Goal: Task Accomplishment & Management: Use online tool/utility

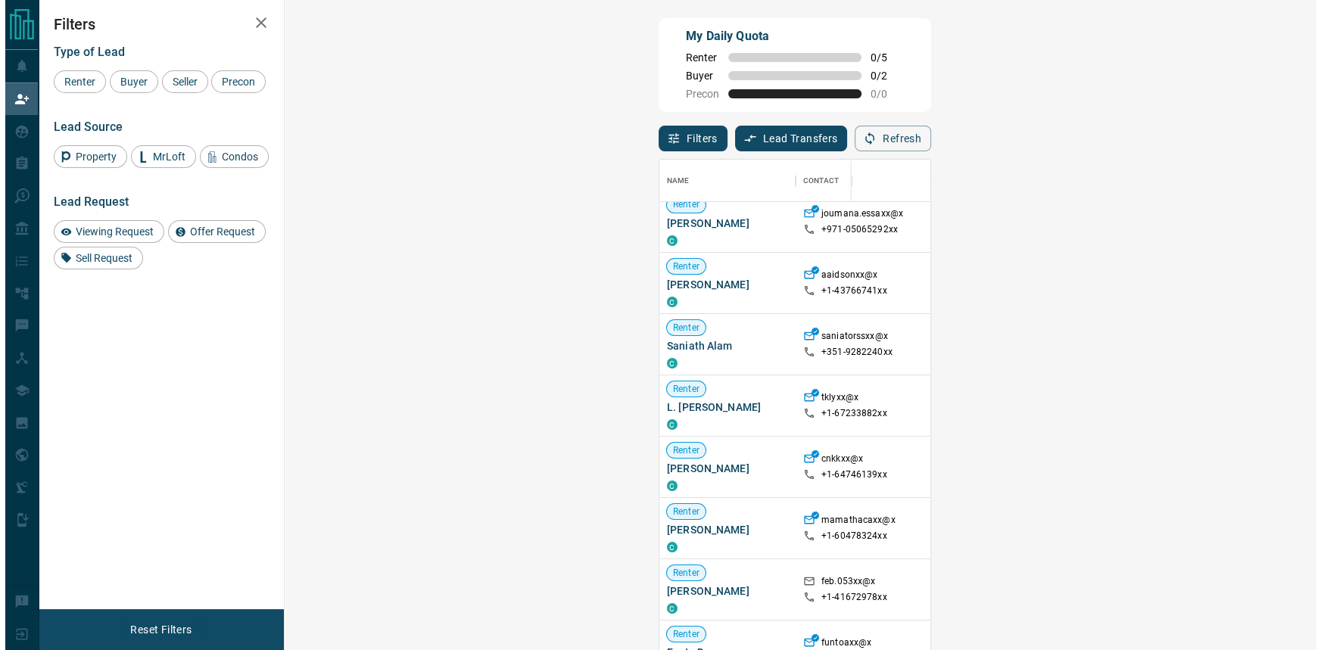
scroll to position [275, 0]
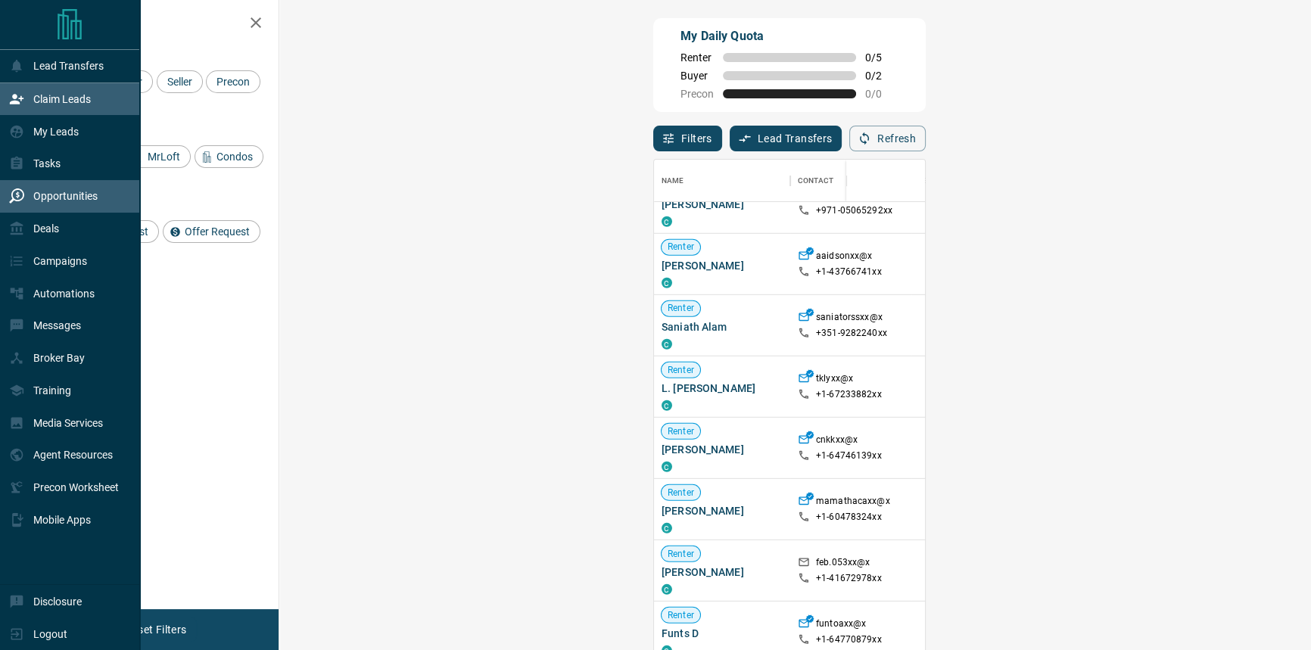
click at [67, 208] on div "Opportunities" at bounding box center [53, 196] width 89 height 25
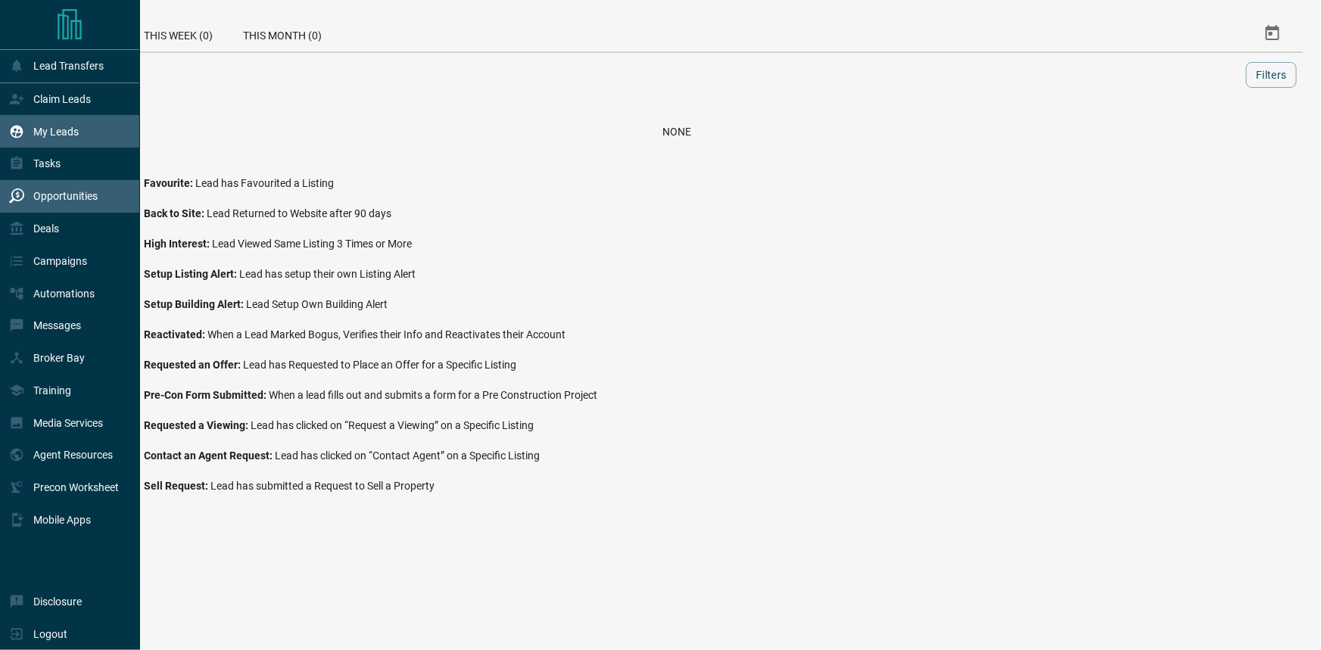
click at [78, 142] on div "My Leads" at bounding box center [44, 131] width 70 height 25
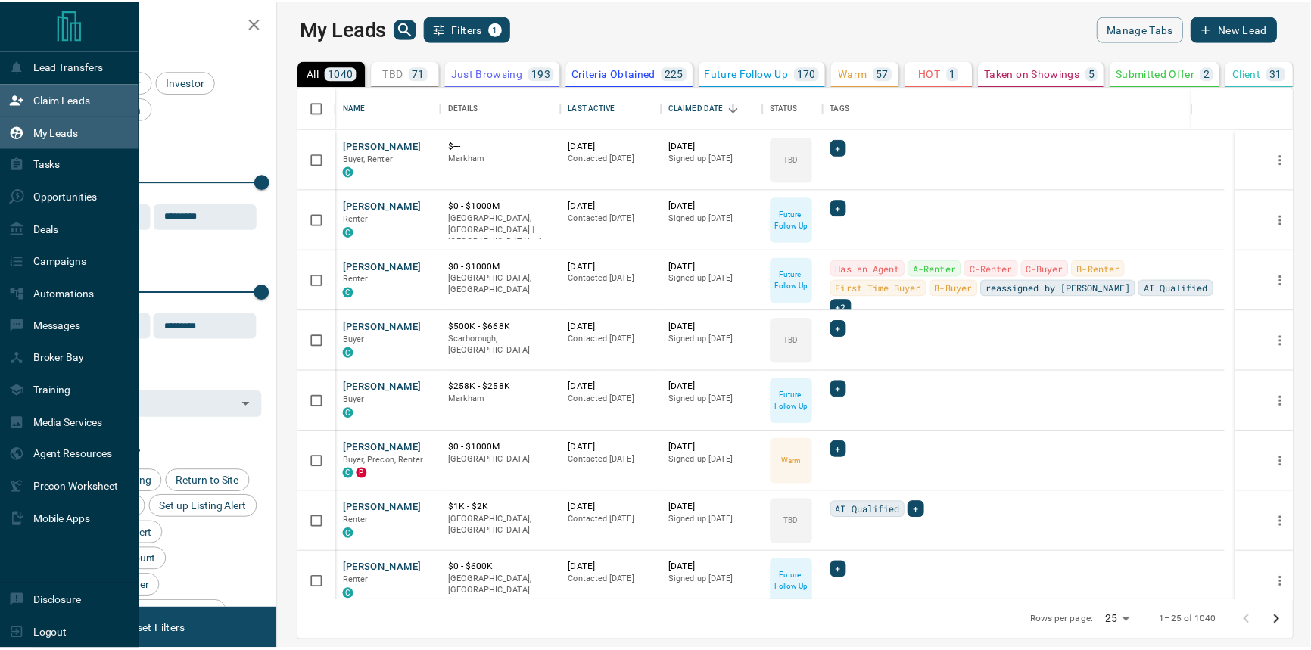
scroll to position [505, 1025]
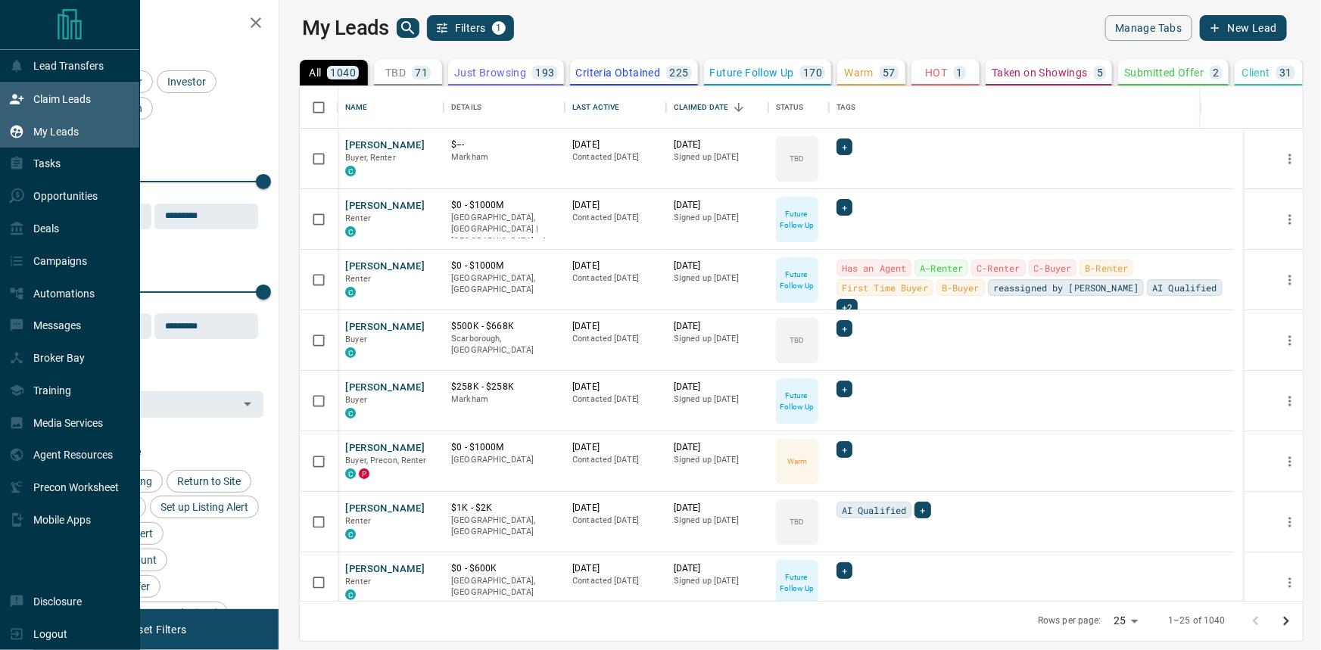
click at [105, 92] on div "Claim Leads" at bounding box center [70, 99] width 140 height 33
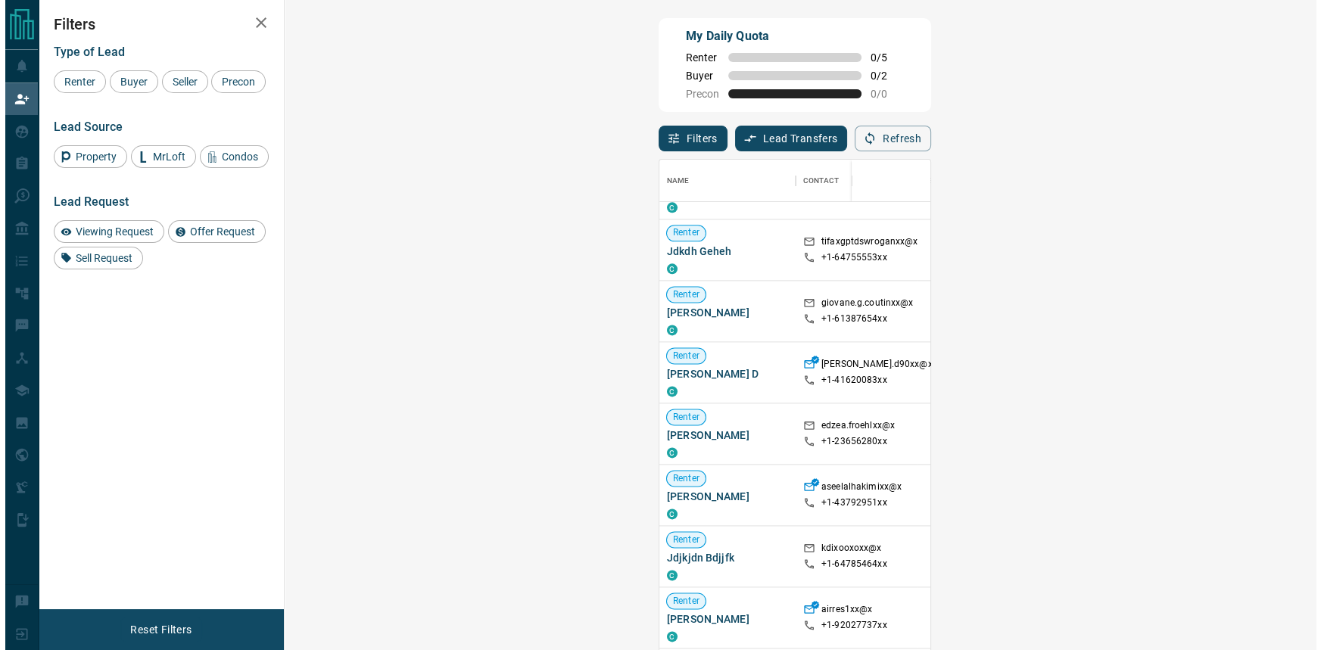
scroll to position [4409, 0]
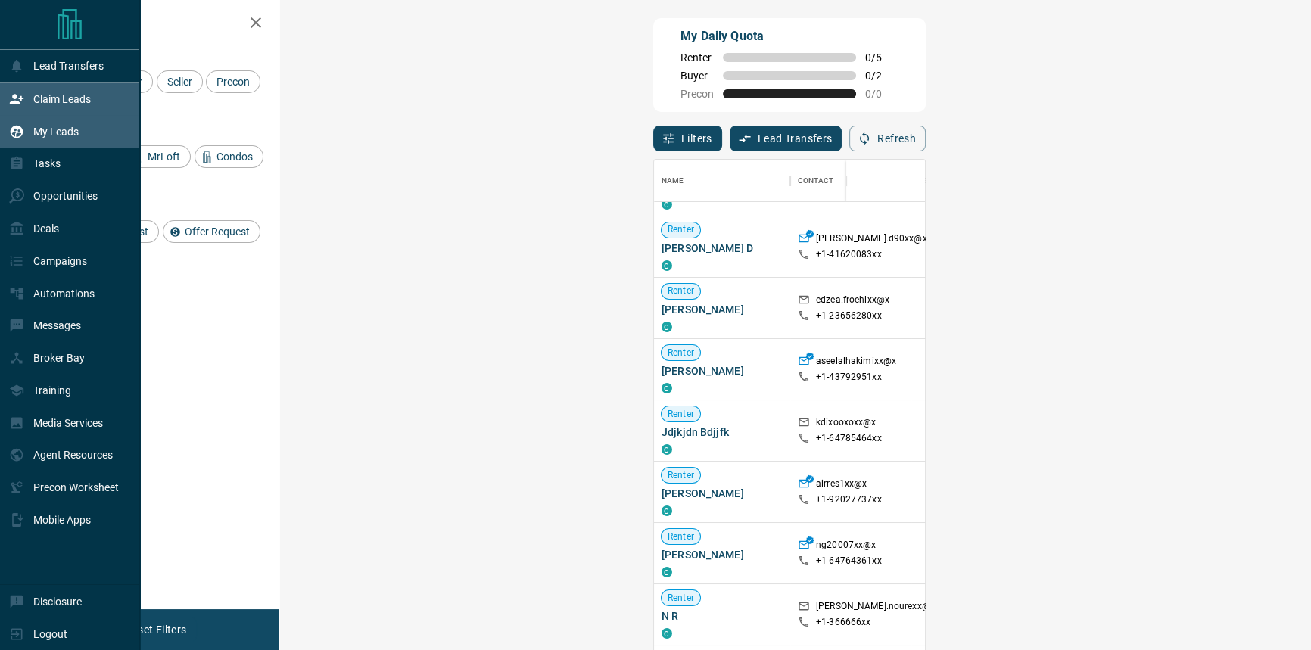
click at [30, 134] on div "My Leads" at bounding box center [44, 131] width 70 height 25
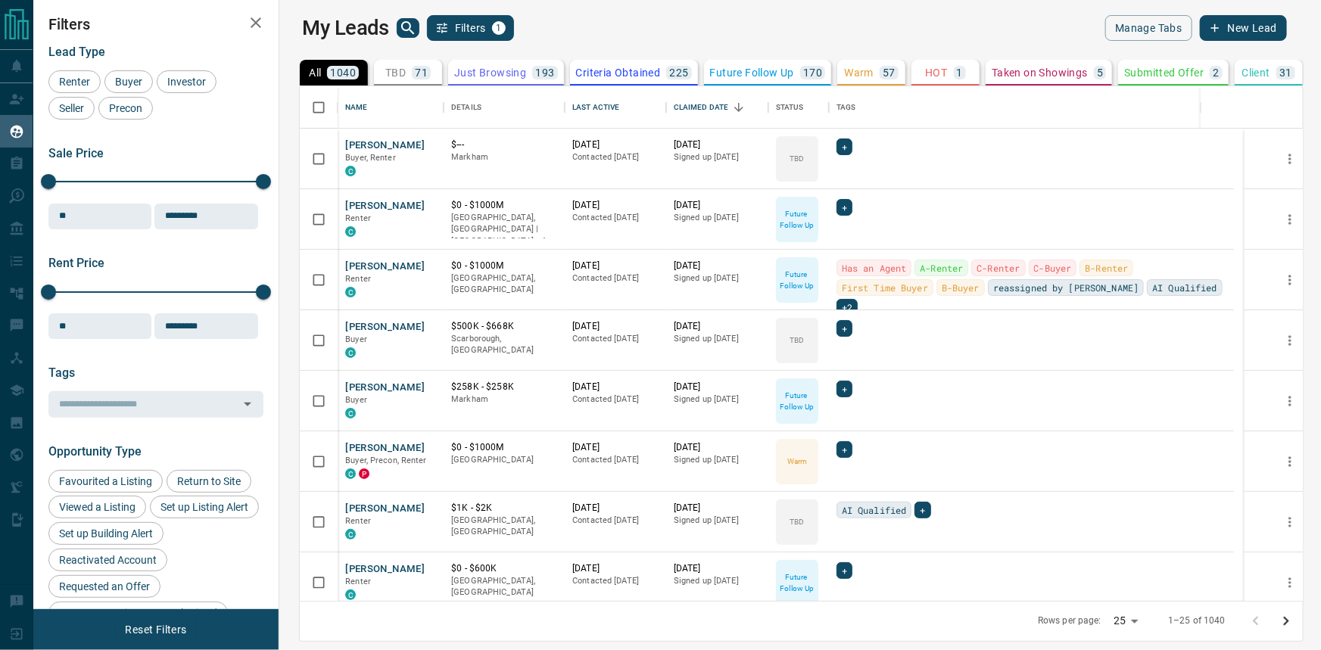
scroll to position [505, 1025]
click at [401, 25] on icon "search button" at bounding box center [407, 27] width 13 height 13
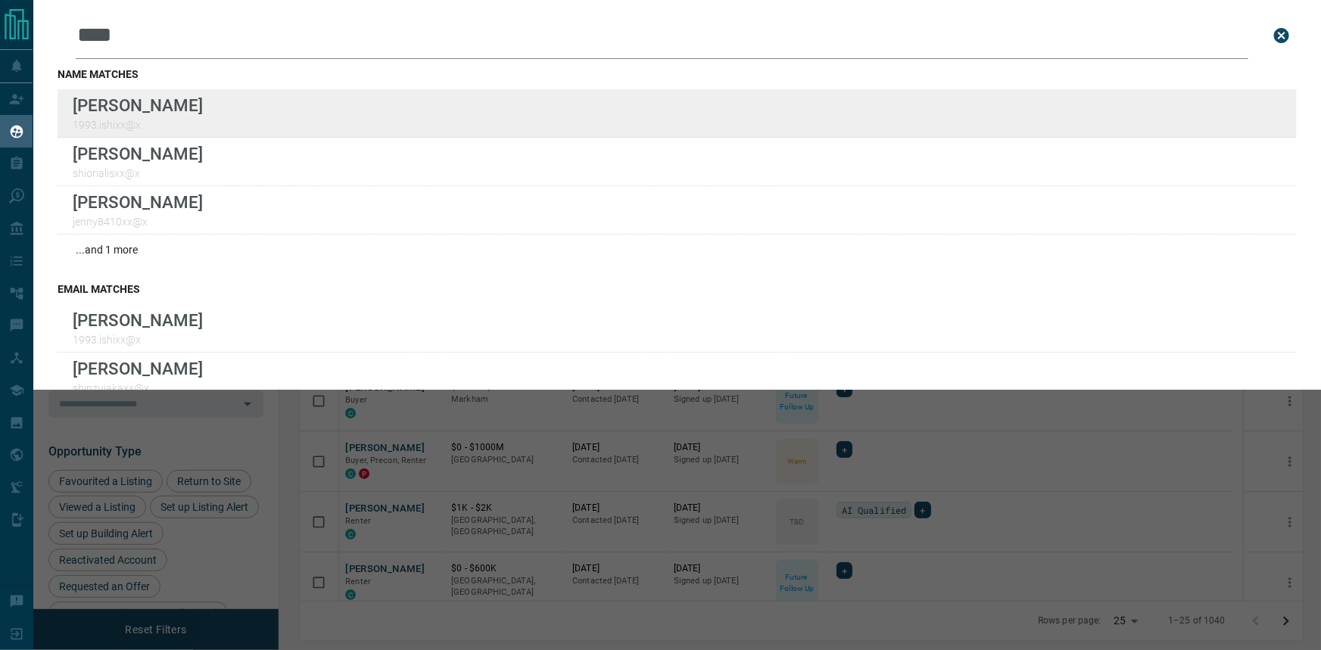
type input "****"
